Goal: Task Accomplishment & Management: Manage account settings

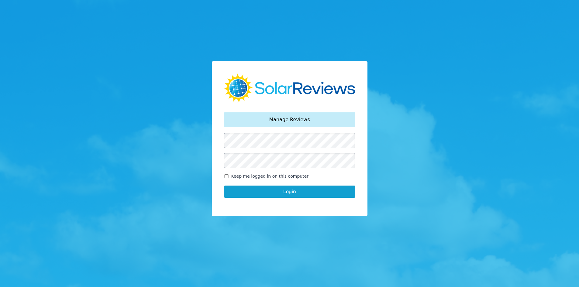
click at [231, 177] on span "Keep me logged in on this computer" at bounding box center [270, 176] width 78 height 6
click at [229, 177] on input "Keep me logged in on this computer" at bounding box center [226, 176] width 5 height 4
checkbox input "true"
click at [246, 193] on button "Login" at bounding box center [289, 192] width 131 height 12
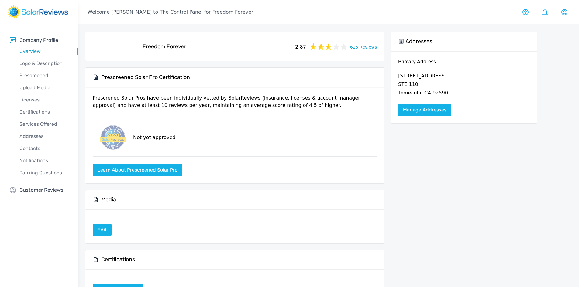
click at [360, 49] on link "615 Reviews" at bounding box center [363, 47] width 27 height 8
